Goal: Navigation & Orientation: Understand site structure

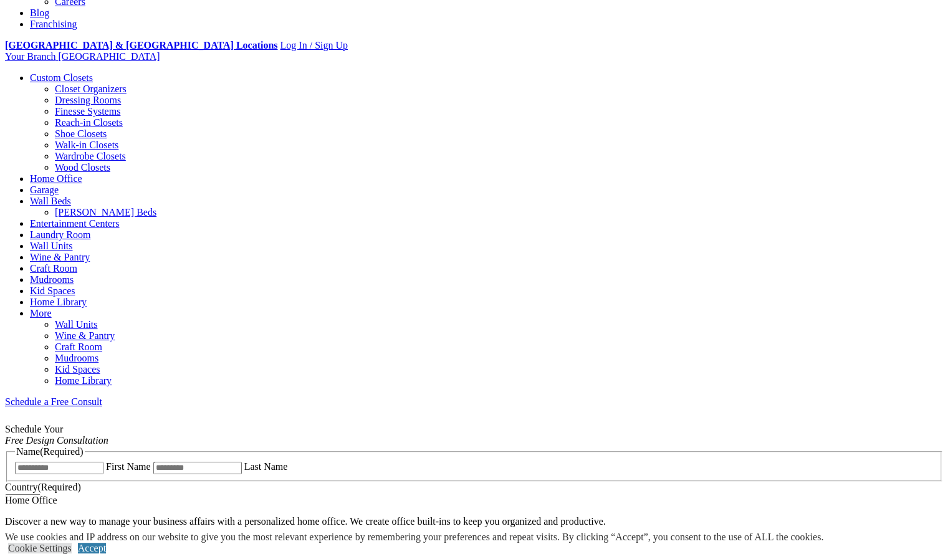
scroll to position [440, 0]
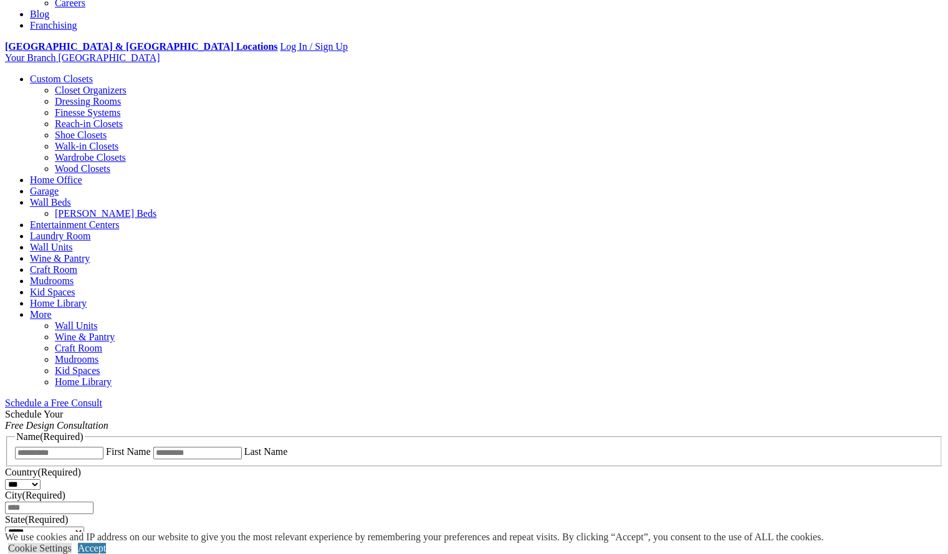
click at [112, 376] on link "Home Library" at bounding box center [83, 381] width 57 height 11
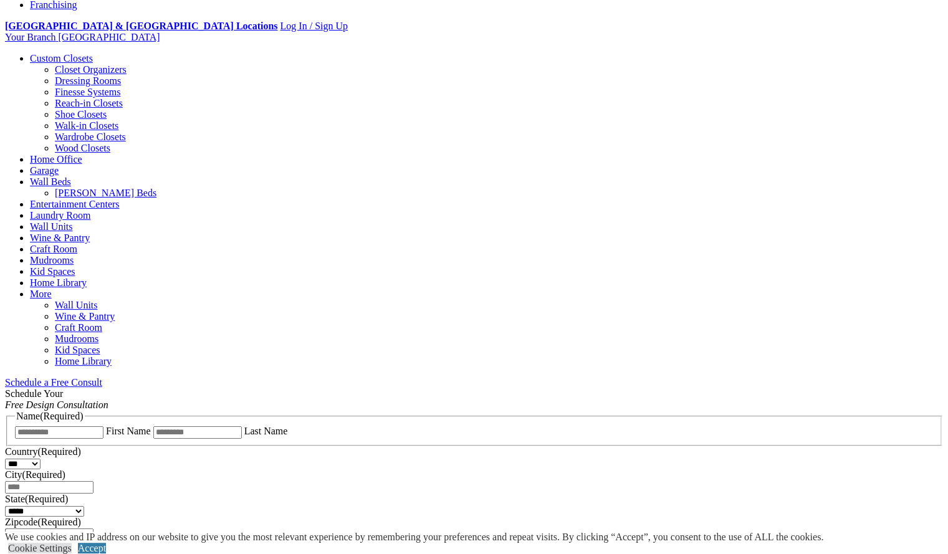
scroll to position [457, 0]
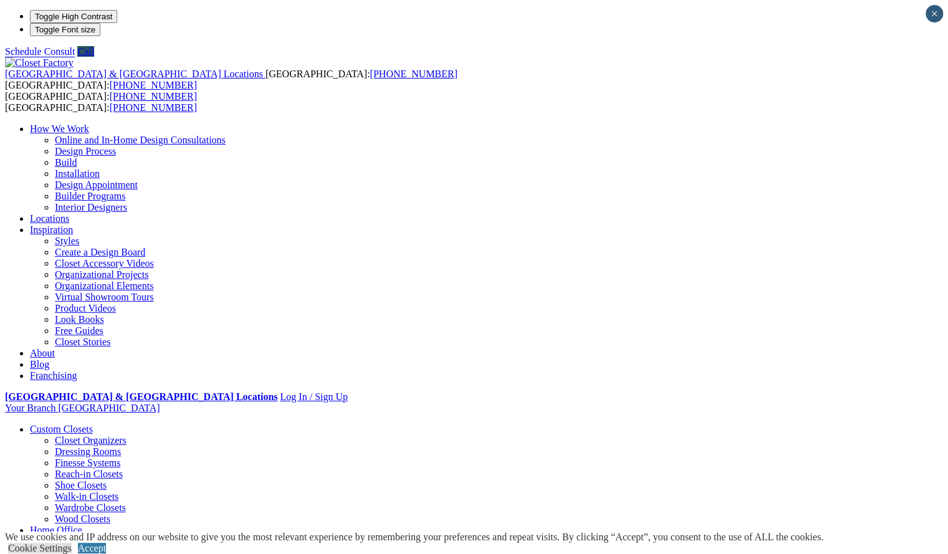
click at [104, 314] on link "Look Books" at bounding box center [79, 319] width 49 height 11
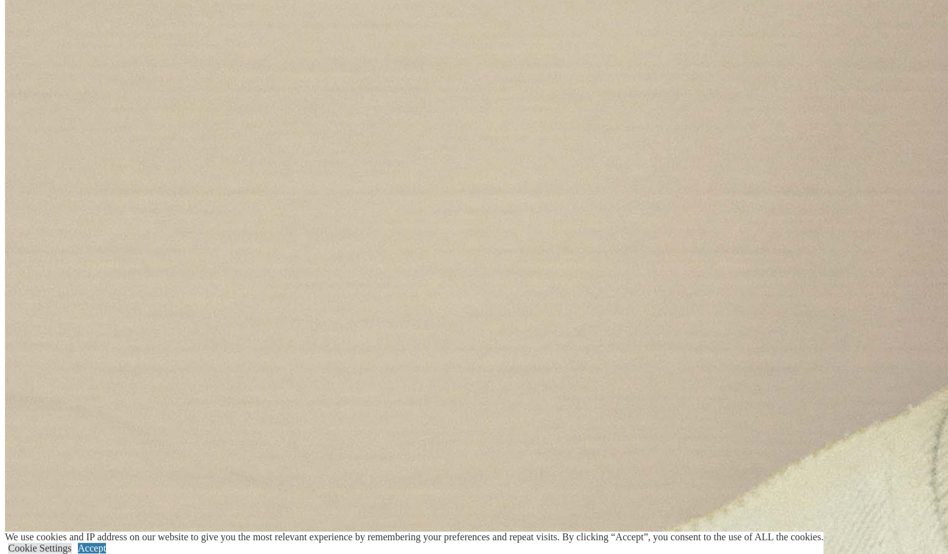
scroll to position [2969, 0]
